Goal: Task Accomplishment & Management: Complete application form

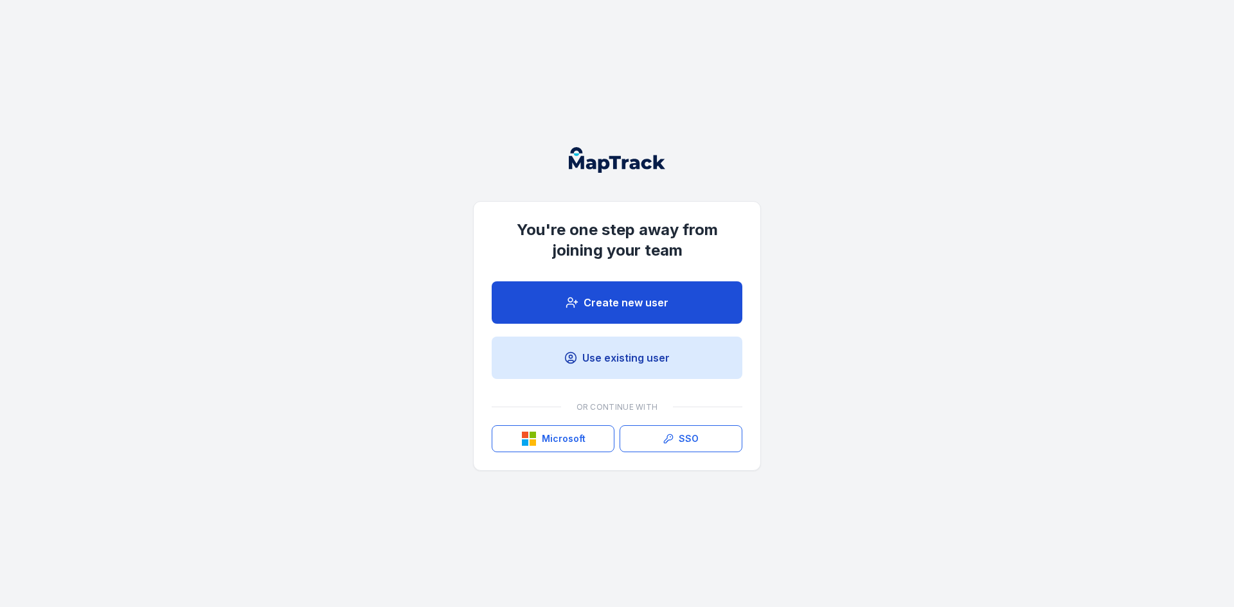
click at [630, 300] on link "Create new user" at bounding box center [617, 302] width 251 height 42
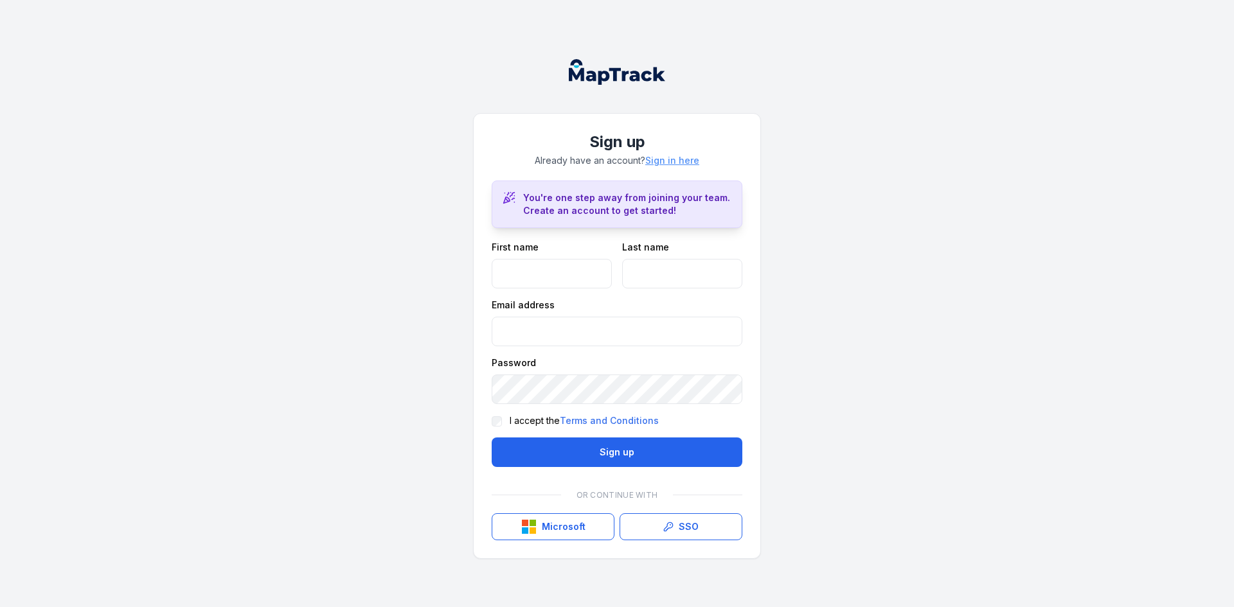
click at [687, 161] on link "Sign in here" at bounding box center [672, 160] width 54 height 13
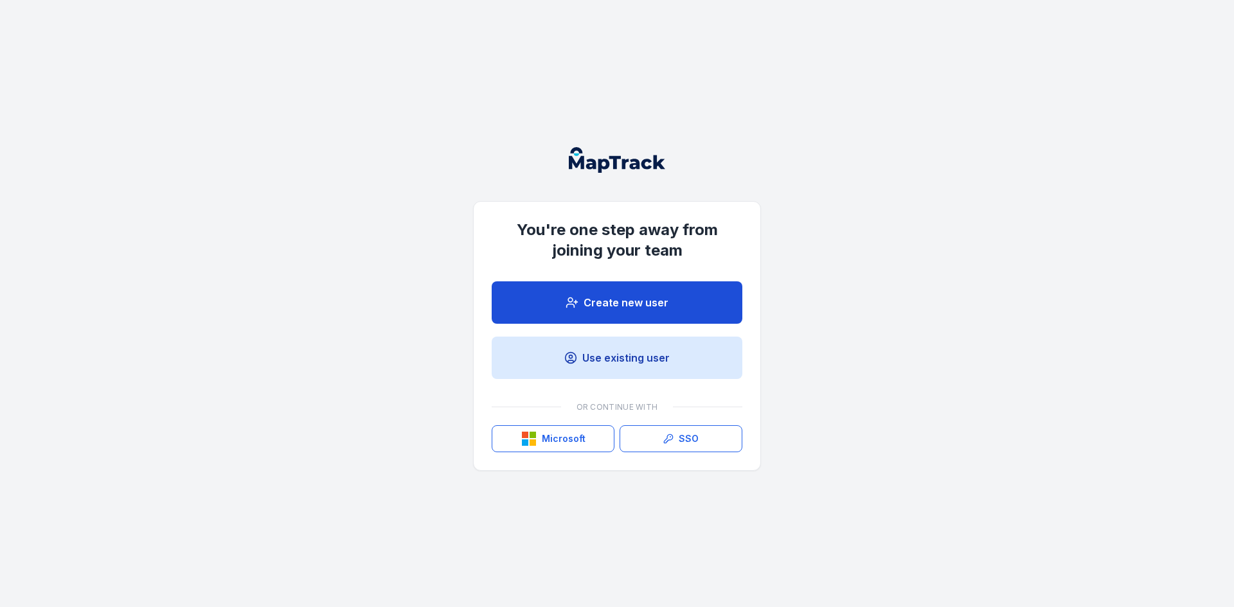
click at [653, 297] on link "Create new user" at bounding box center [617, 302] width 251 height 42
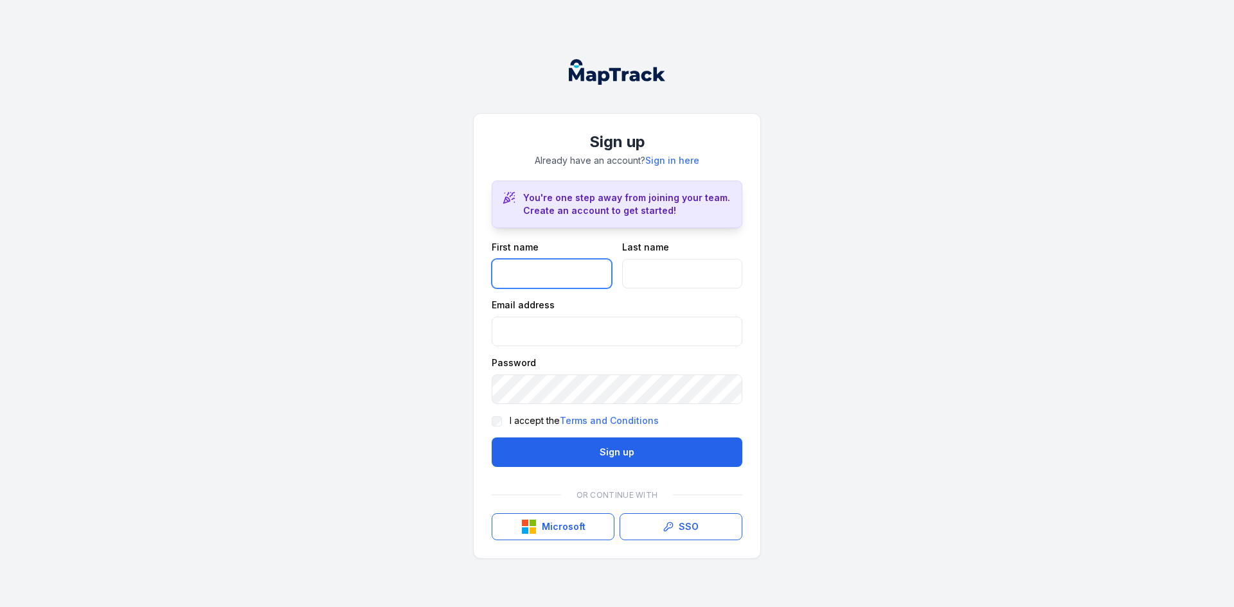
click at [569, 268] on input "text" at bounding box center [552, 274] width 120 height 30
type input "*****"
type input "******"
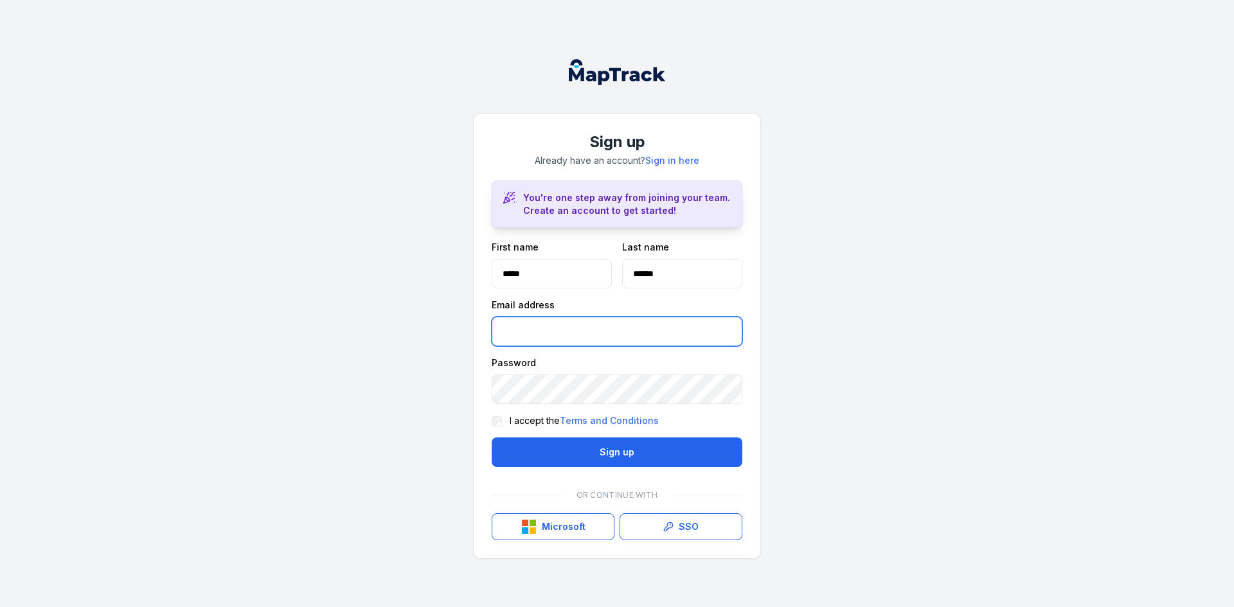
type input "**********"
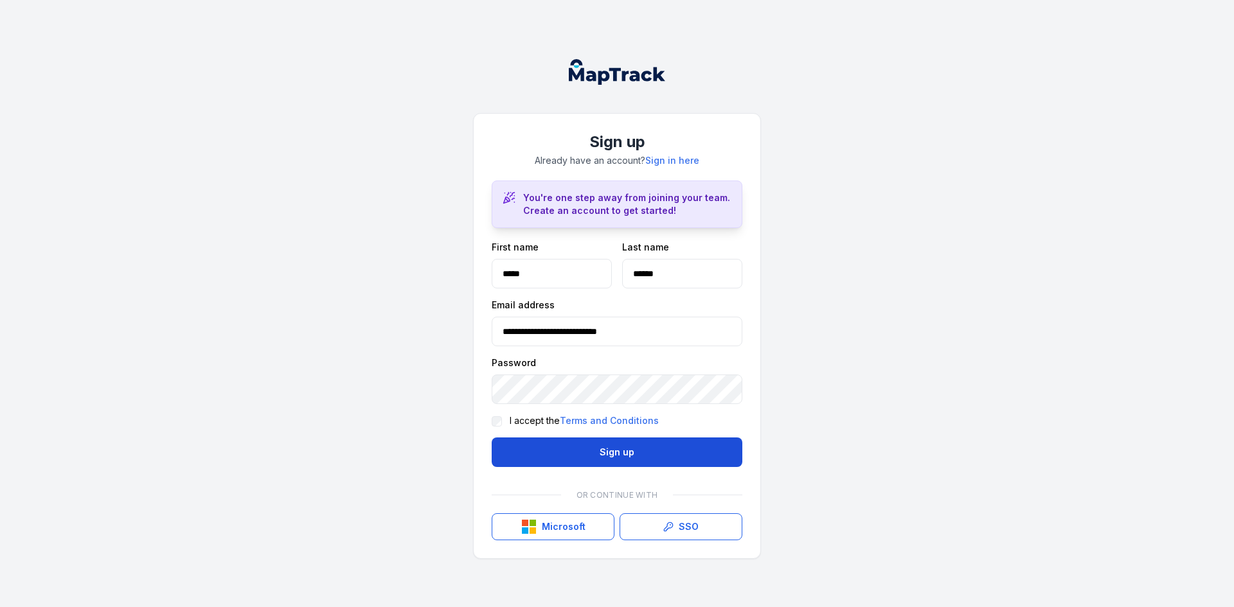
click at [642, 459] on button "Sign up" at bounding box center [617, 453] width 251 height 30
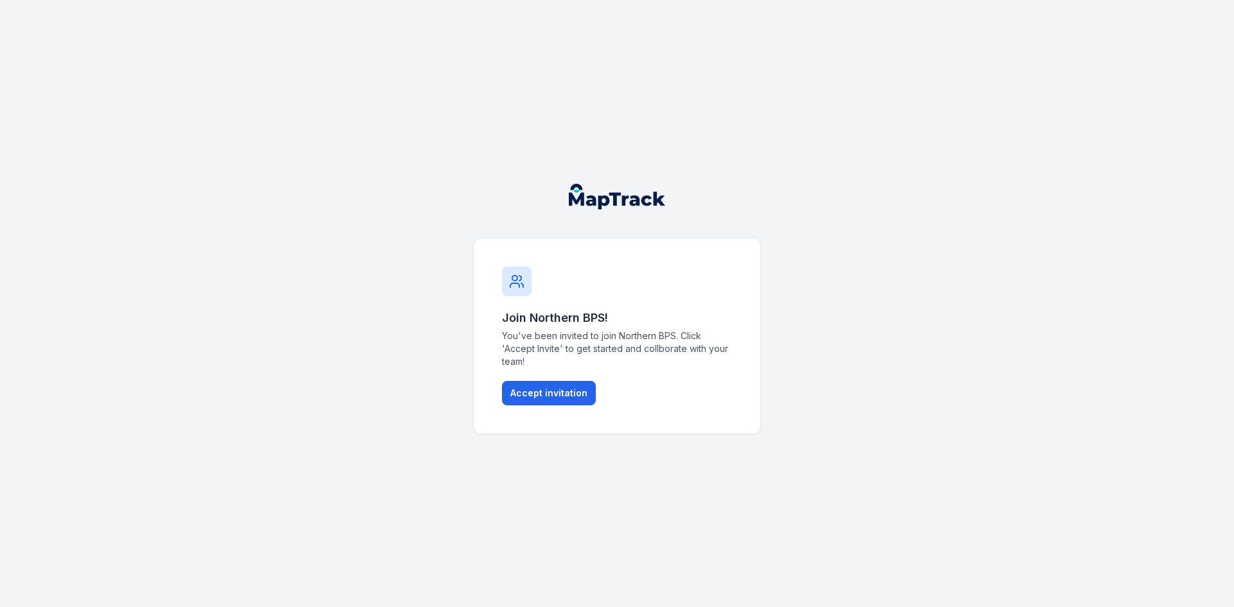
drag, startPoint x: 540, startPoint y: 393, endPoint x: 556, endPoint y: 394, distance: 16.1
click at [541, 393] on button "Accept invitation" at bounding box center [549, 393] width 94 height 24
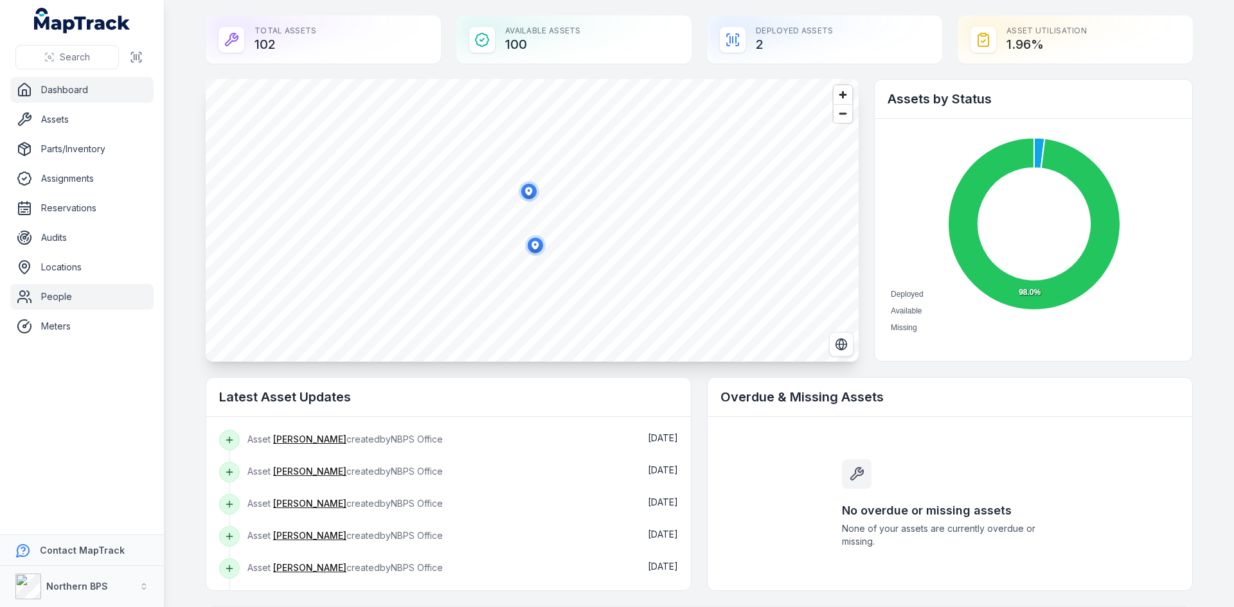
click at [58, 301] on link "People" at bounding box center [81, 297] width 143 height 26
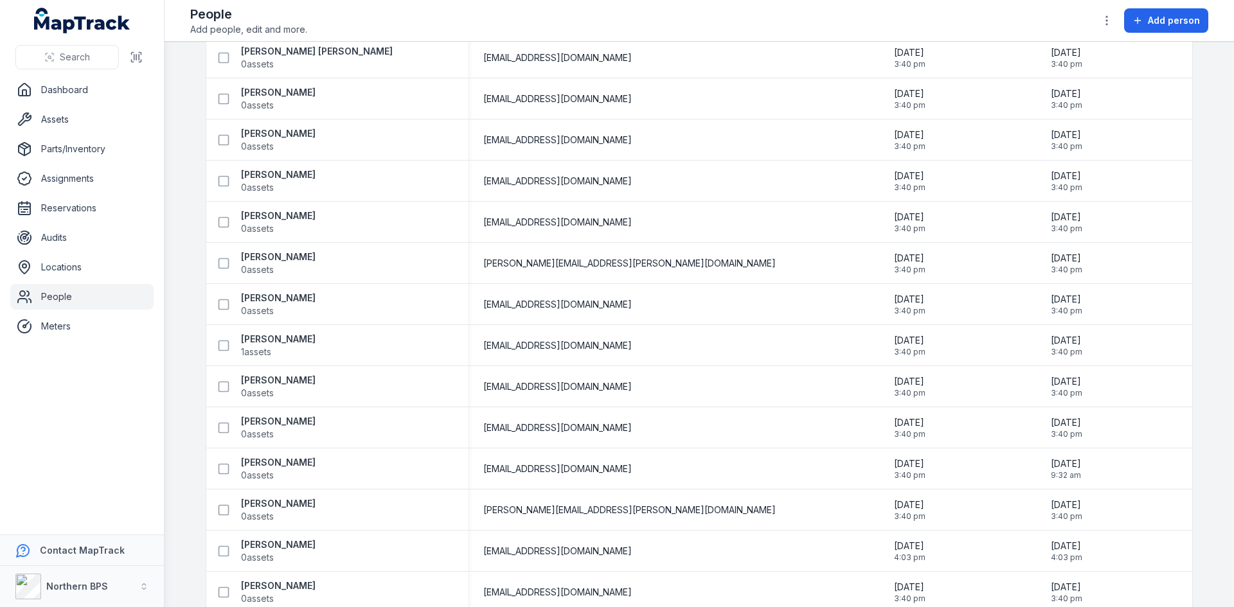
scroll to position [257, 0]
click at [258, 462] on strong "[PERSON_NAME]" at bounding box center [278, 460] width 75 height 13
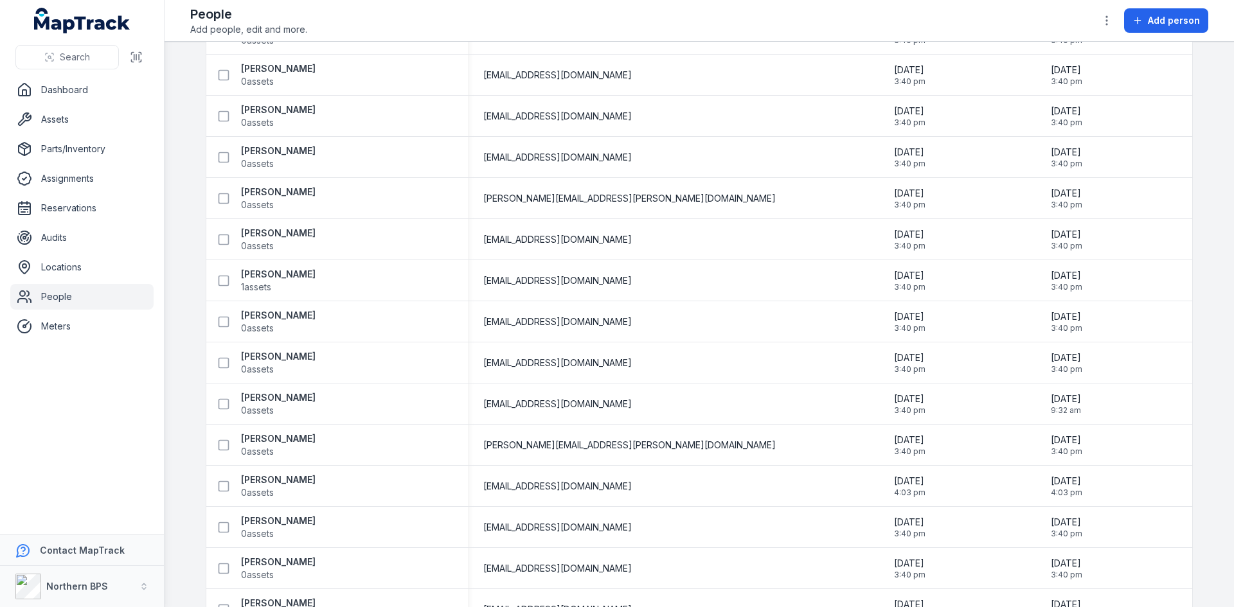
scroll to position [321, 0]
click at [279, 68] on strong "[PERSON_NAME]" at bounding box center [278, 67] width 75 height 13
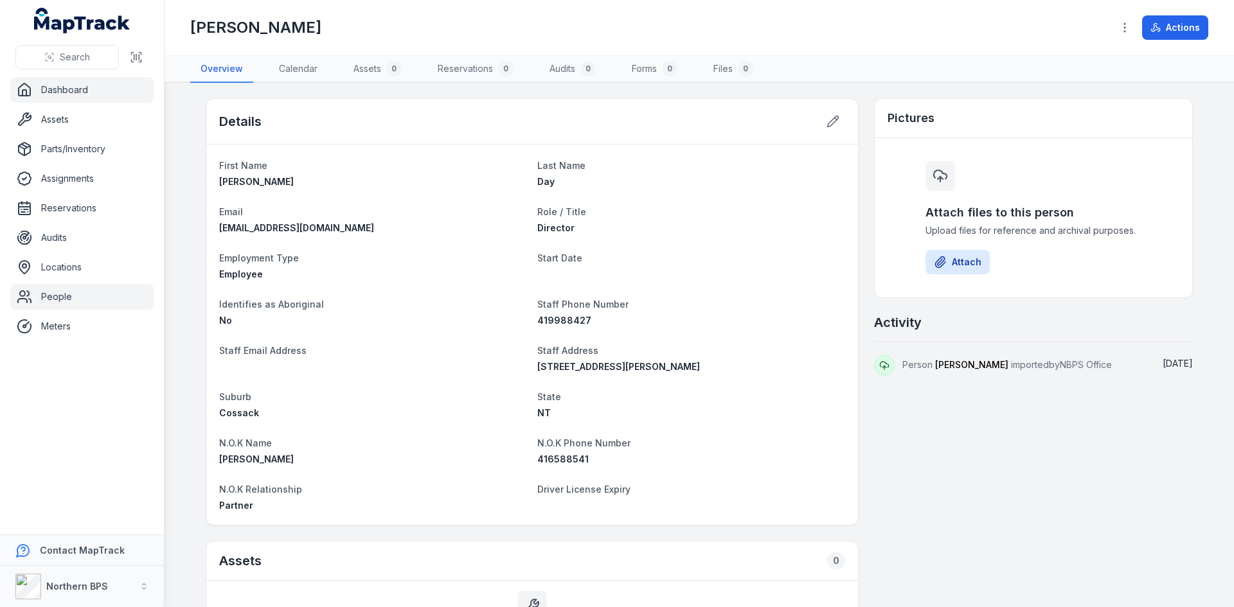
click at [54, 92] on link "Dashboard" at bounding box center [81, 90] width 143 height 26
